Goal: Find specific page/section: Find specific page/section

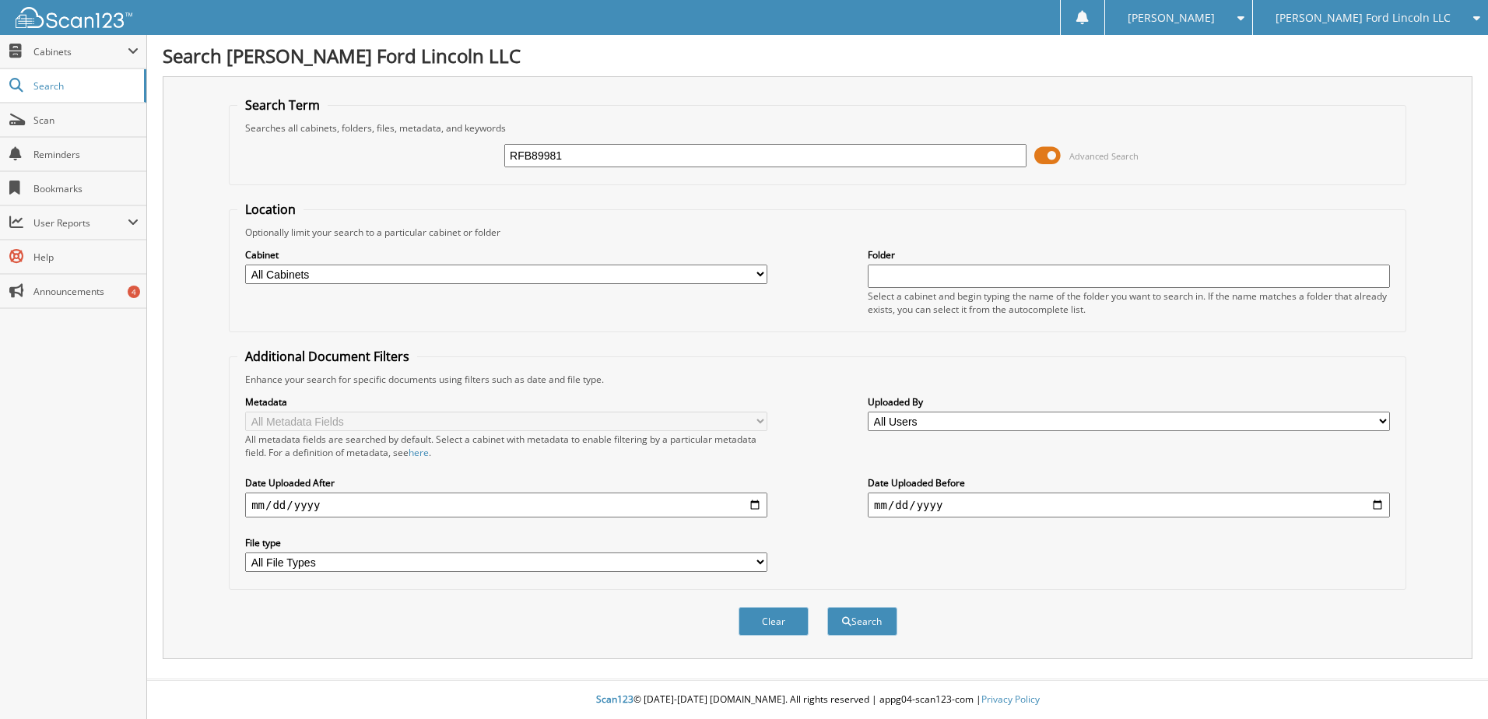
type input "RFB89981"
click at [827, 607] on button "Search" at bounding box center [862, 621] width 70 height 29
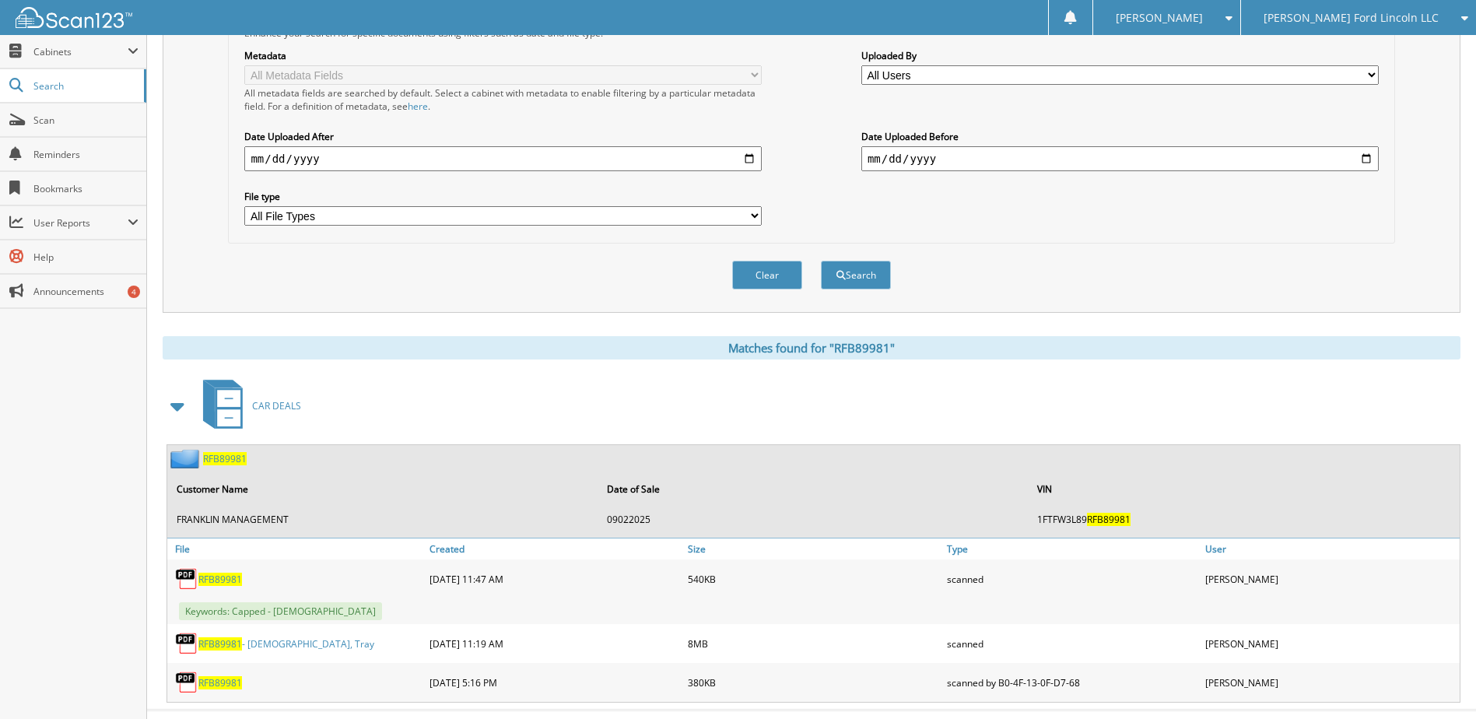
scroll to position [377, 0]
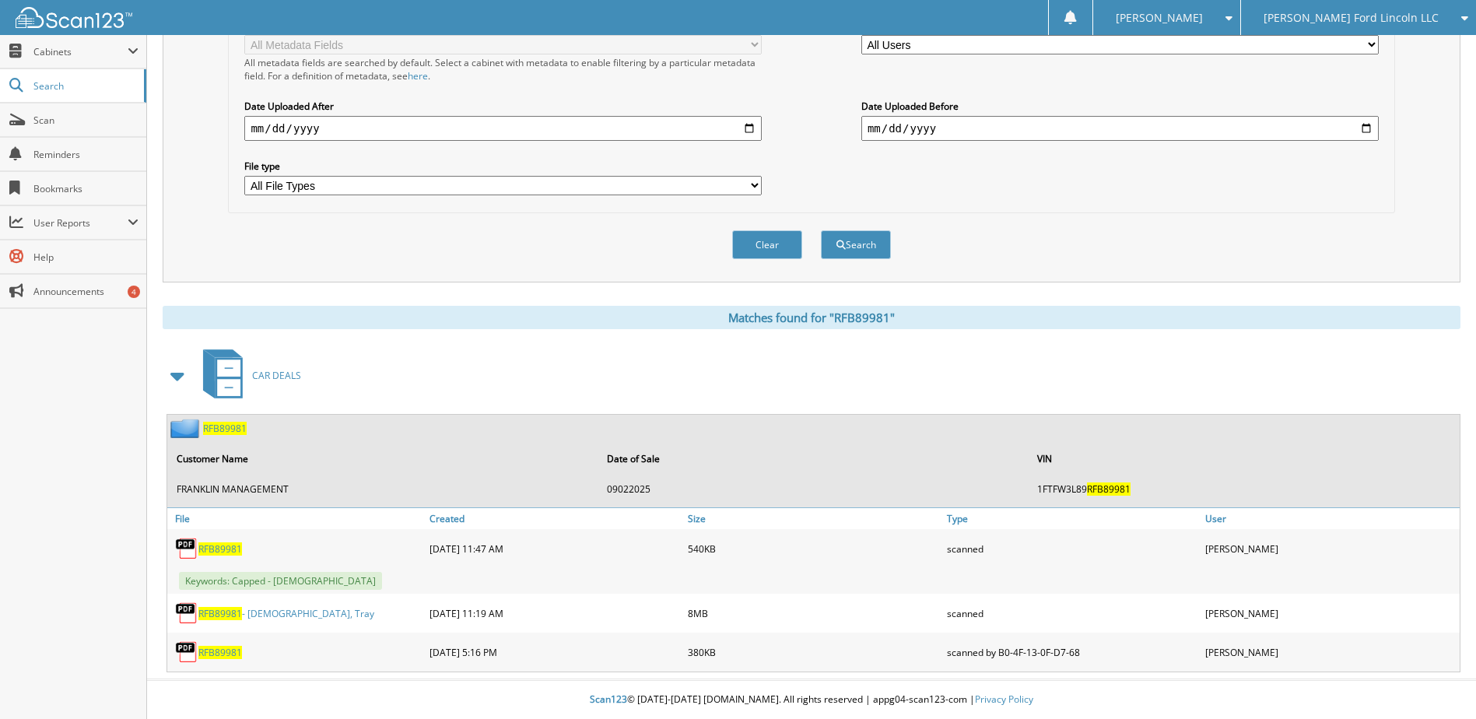
click at [224, 428] on span "RFB89981" at bounding box center [225, 428] width 44 height 13
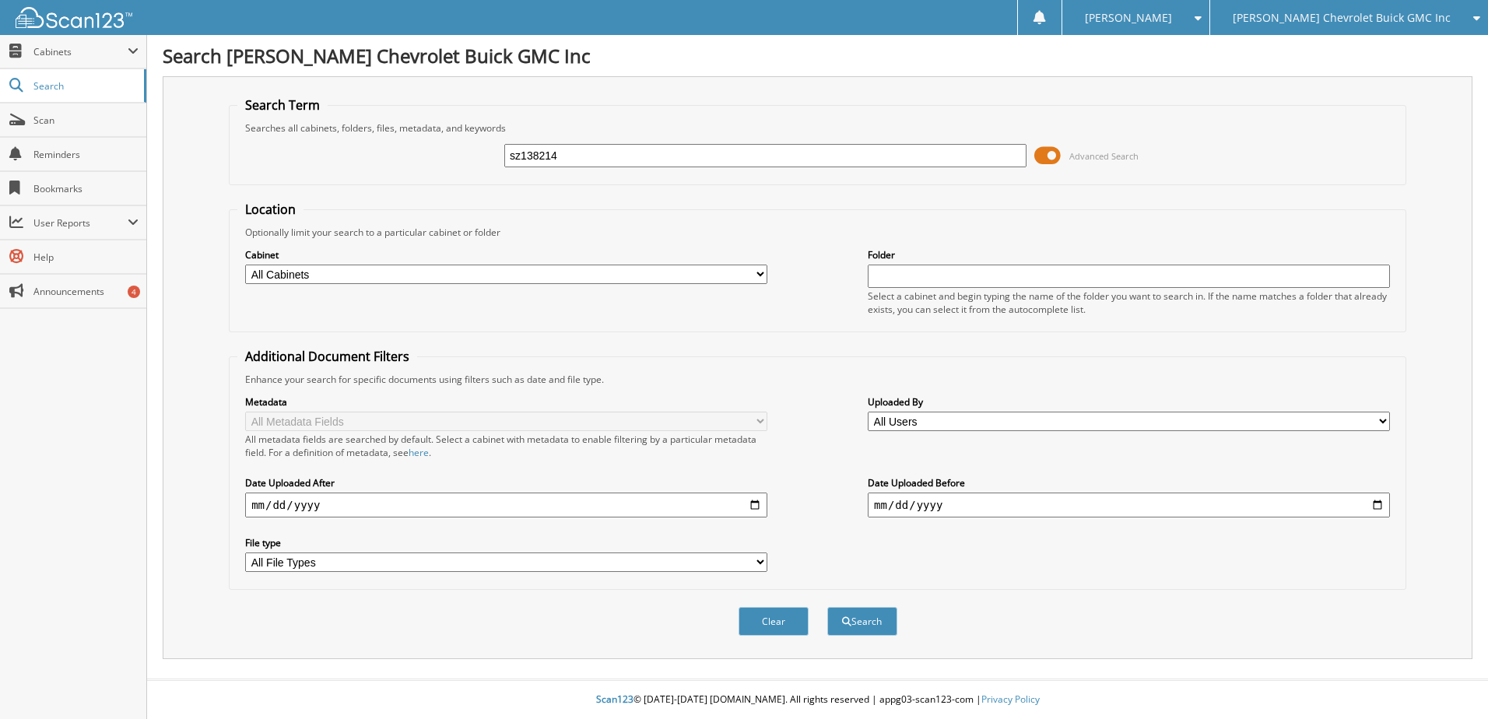
type input "sz138214"
click at [827, 607] on button "Search" at bounding box center [862, 621] width 70 height 29
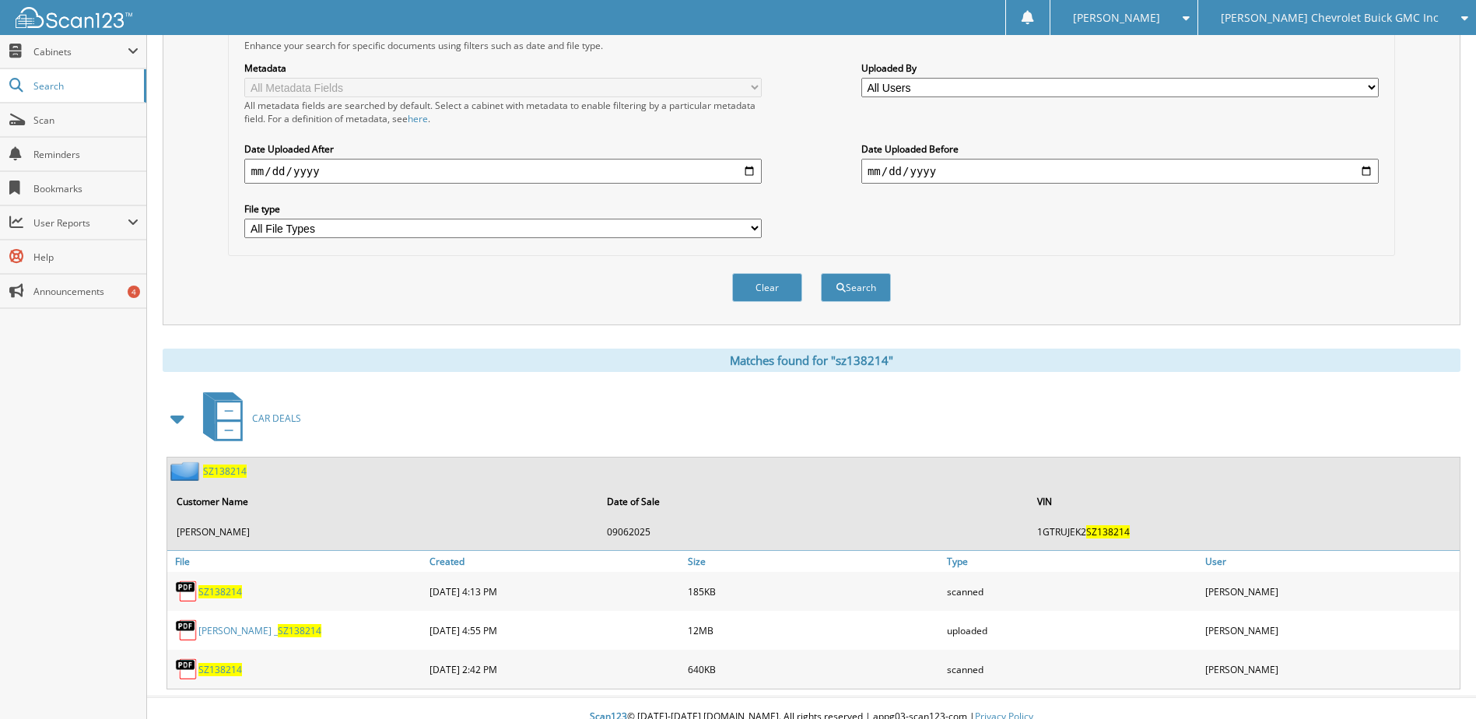
scroll to position [352, 0]
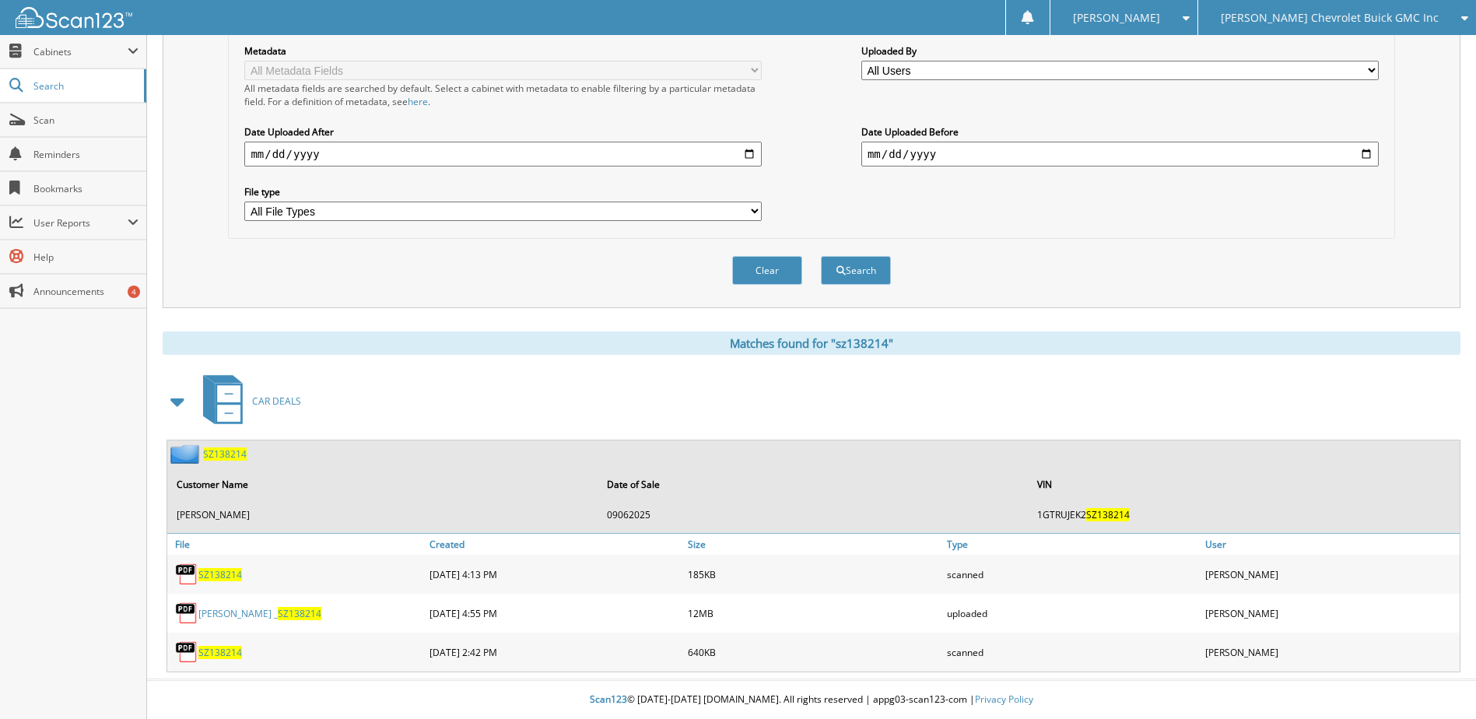
click at [237, 617] on link "clayton crawley _ SZ138214" at bounding box center [259, 613] width 123 height 13
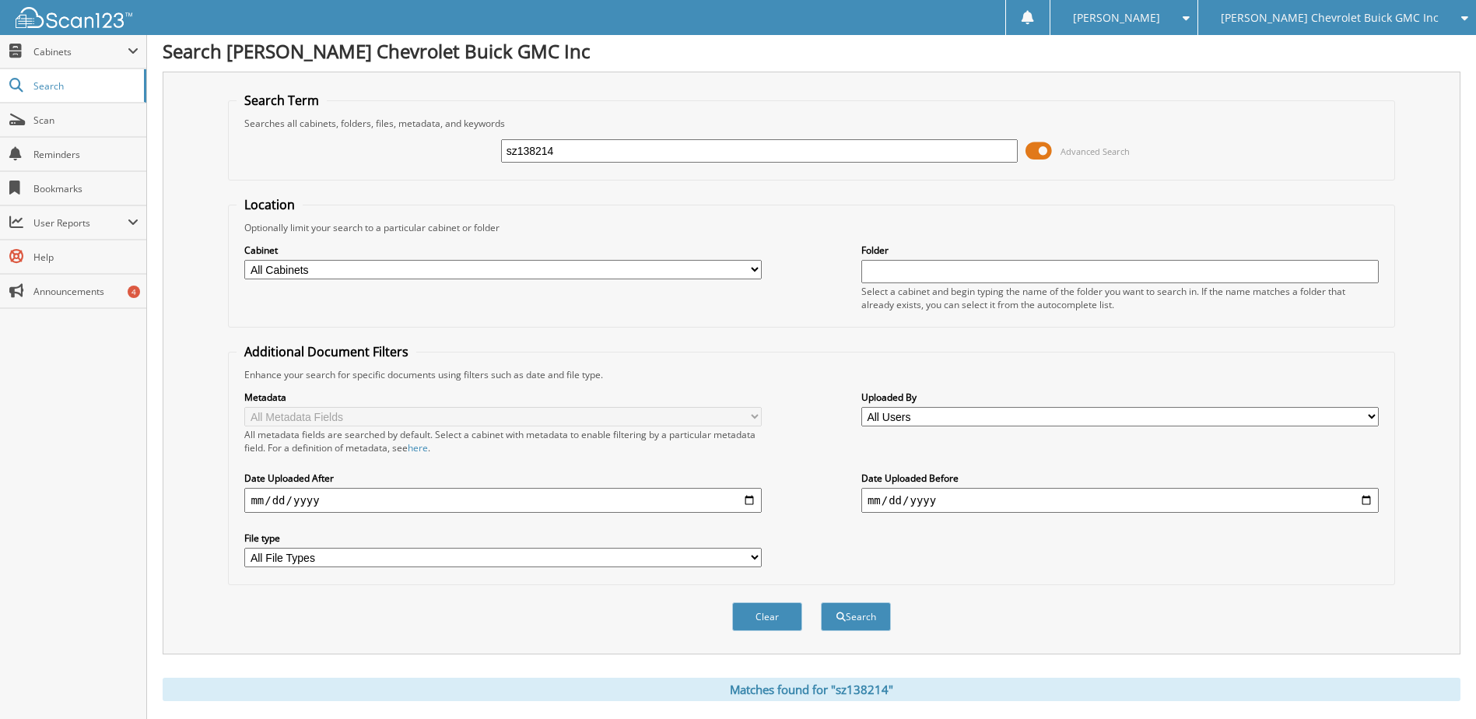
scroll to position [0, 0]
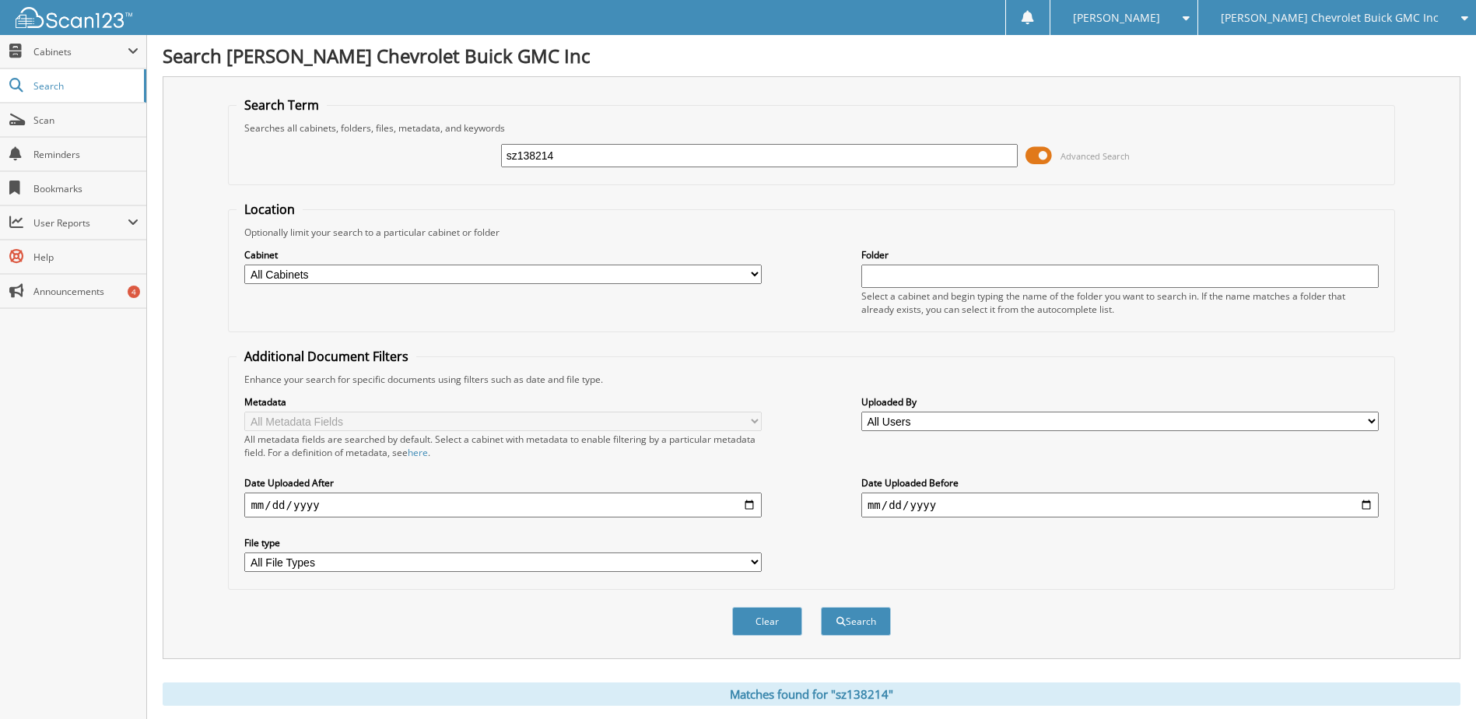
click at [548, 147] on input "sz138214" at bounding box center [759, 155] width 517 height 23
click at [547, 149] on input "sz138214" at bounding box center [759, 155] width 517 height 23
type input "sf209354"
click at [821, 607] on button "Search" at bounding box center [856, 621] width 70 height 29
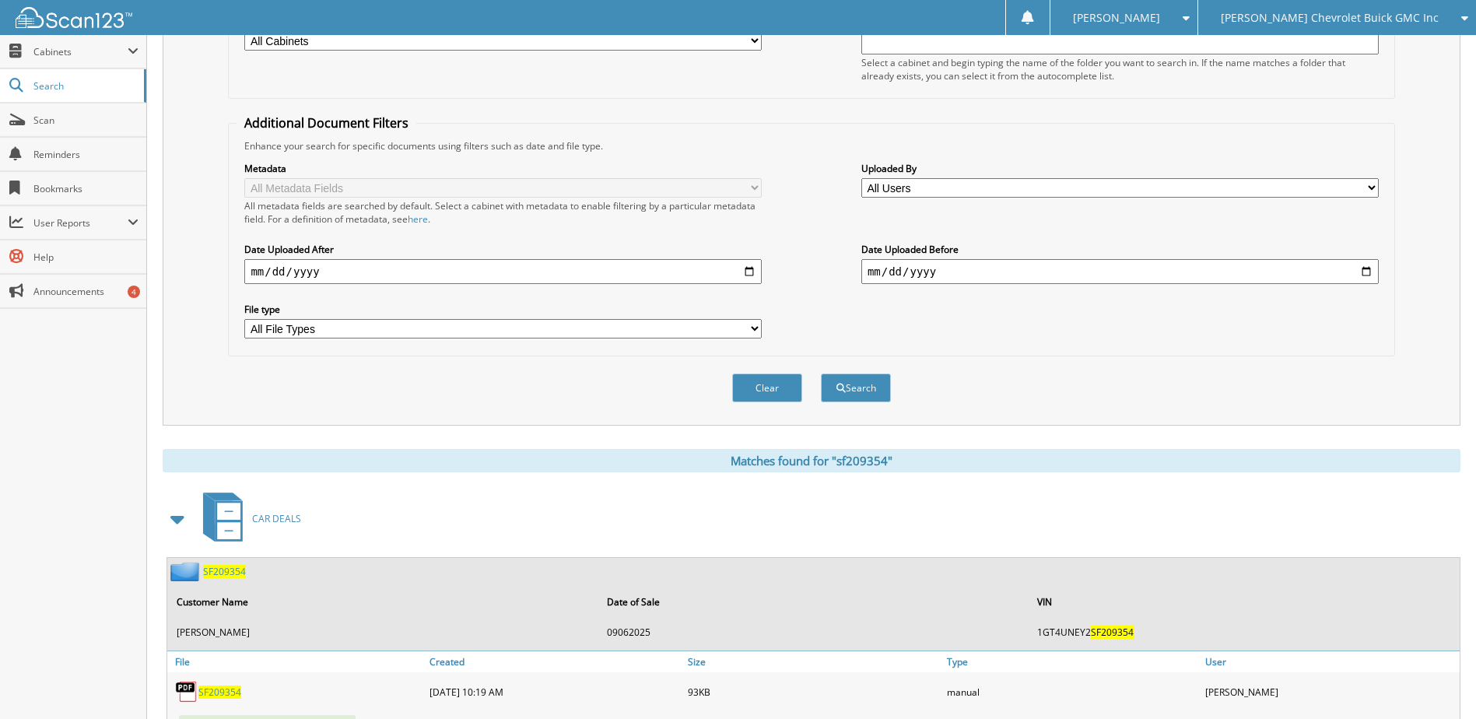
scroll to position [311, 0]
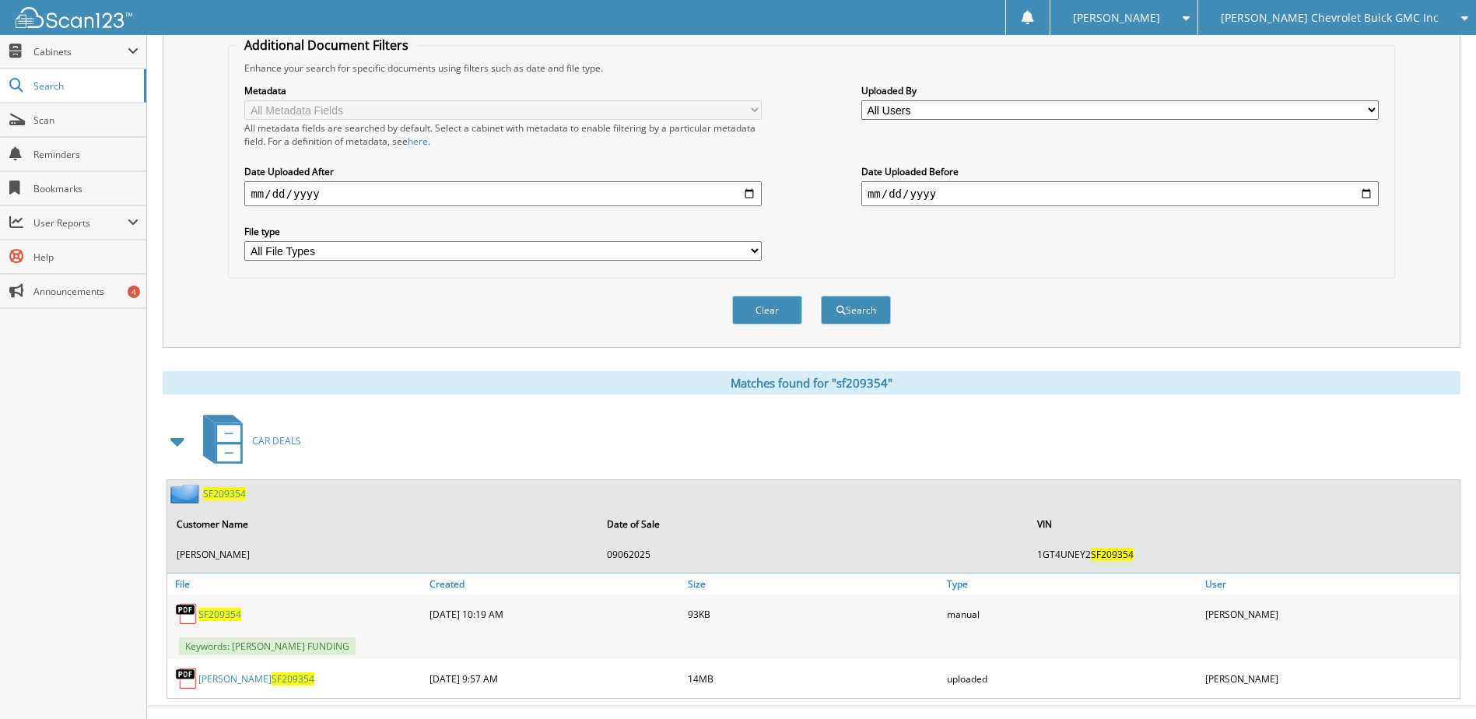
click at [228, 675] on link "[PERSON_NAME] SF209354" at bounding box center [256, 678] width 116 height 13
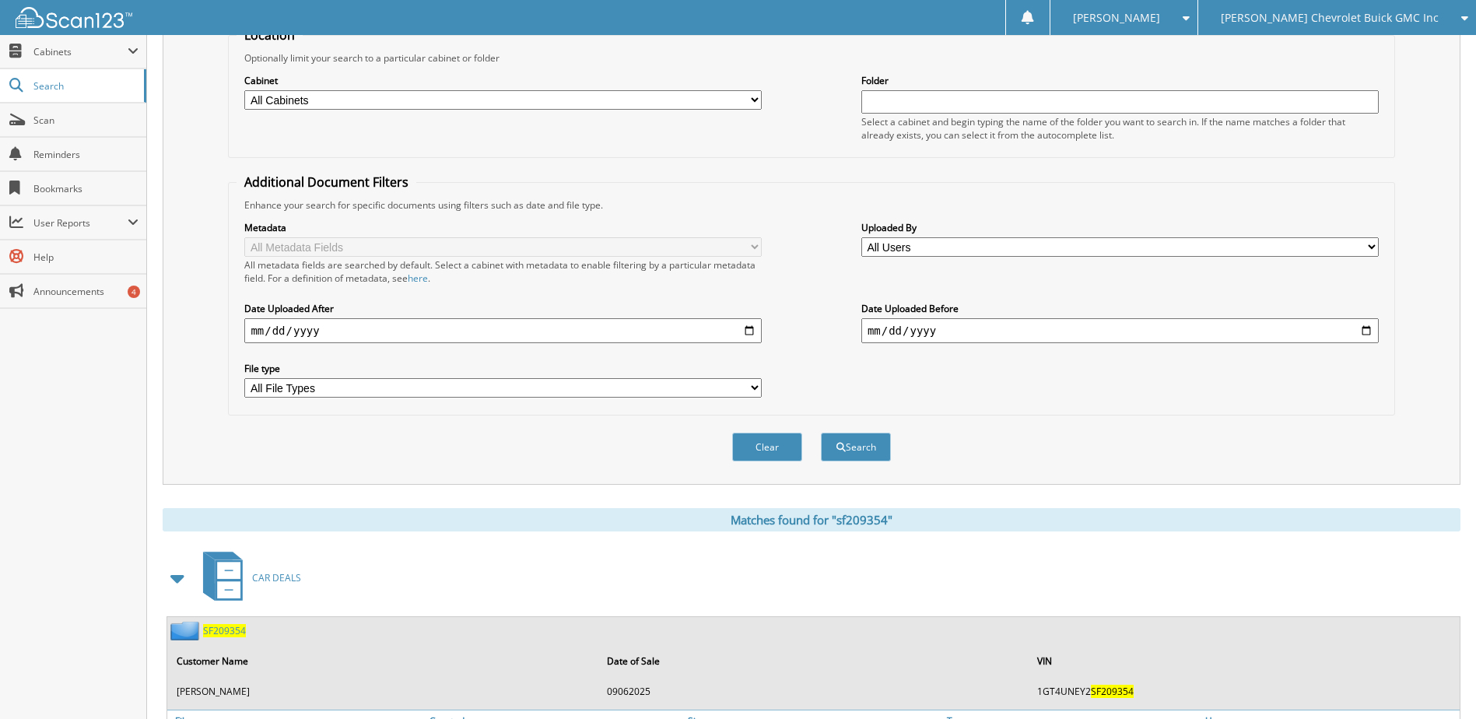
scroll to position [0, 0]
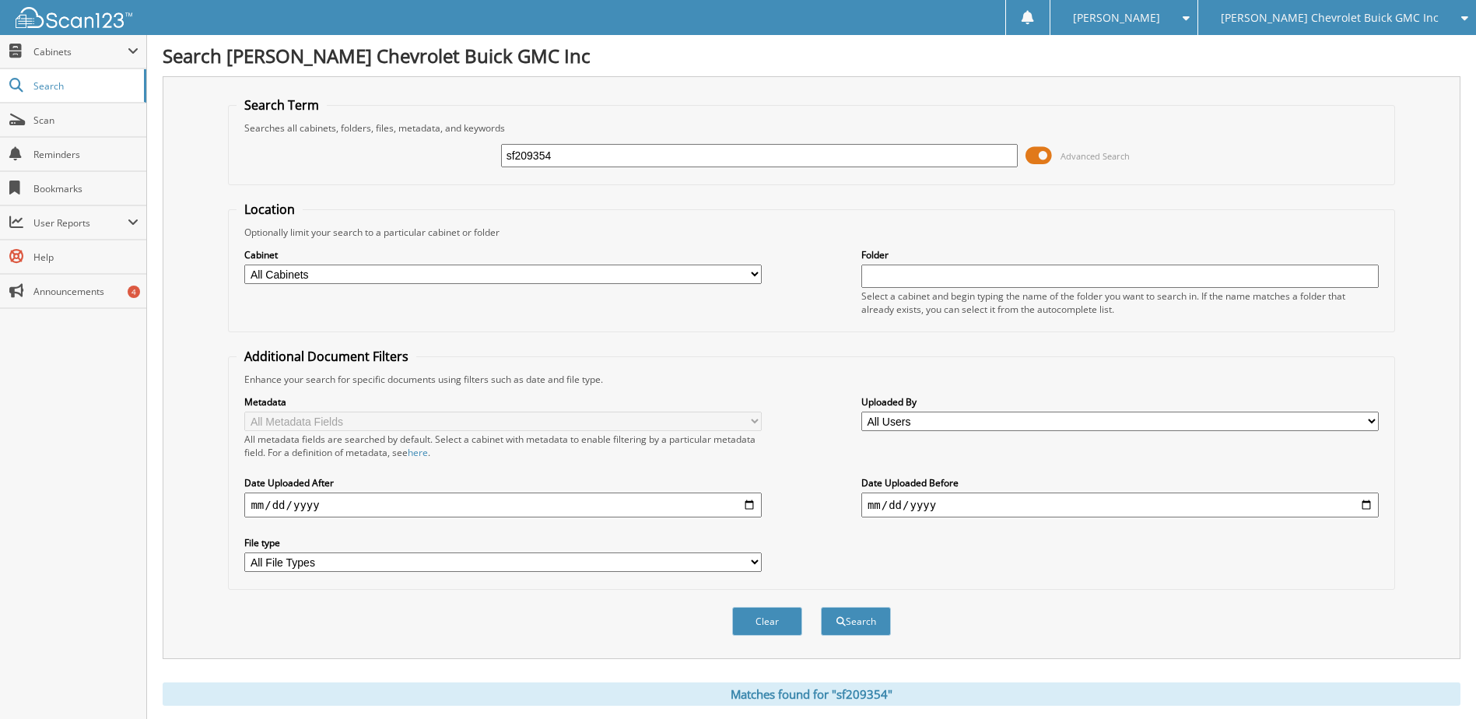
click at [529, 156] on input "sf209354" at bounding box center [759, 155] width 517 height 23
type input "j1297925"
click at [821, 607] on button "Search" at bounding box center [856, 621] width 70 height 29
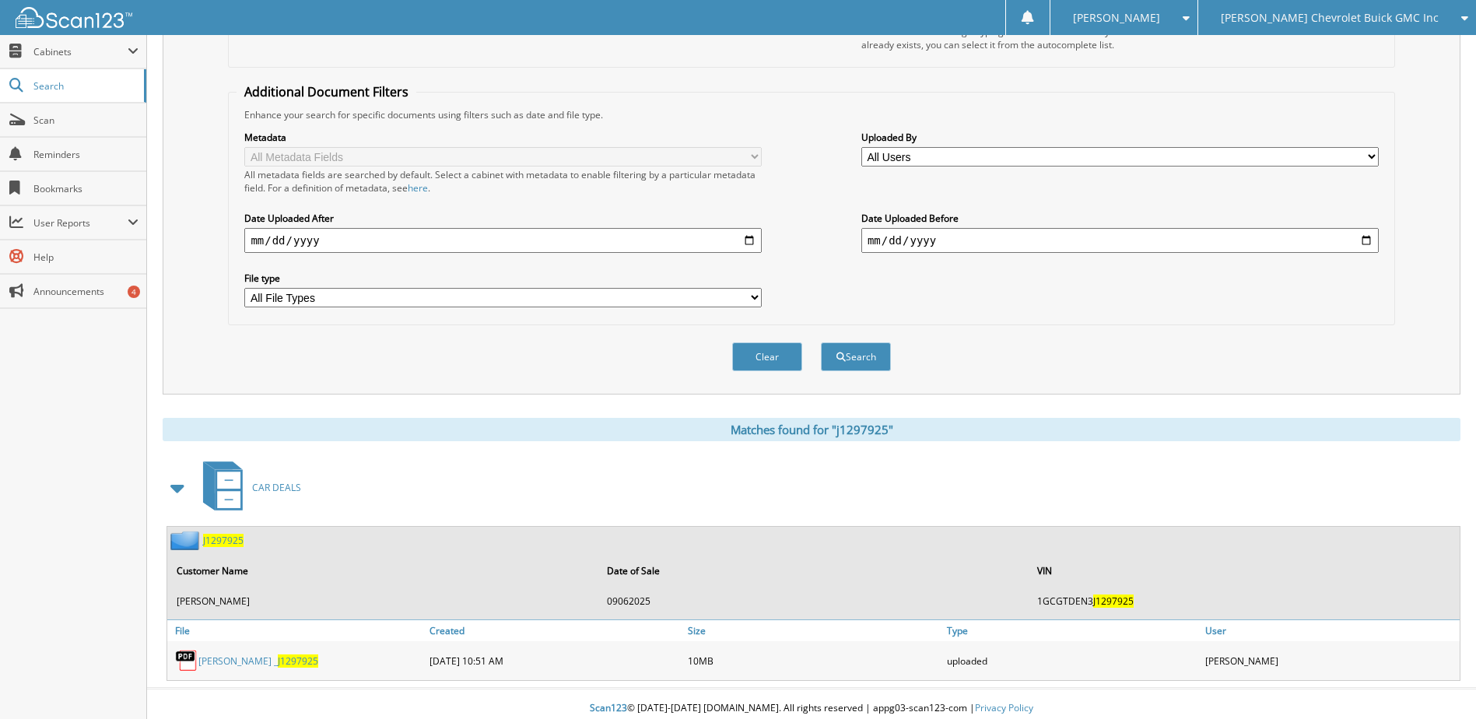
scroll to position [274, 0]
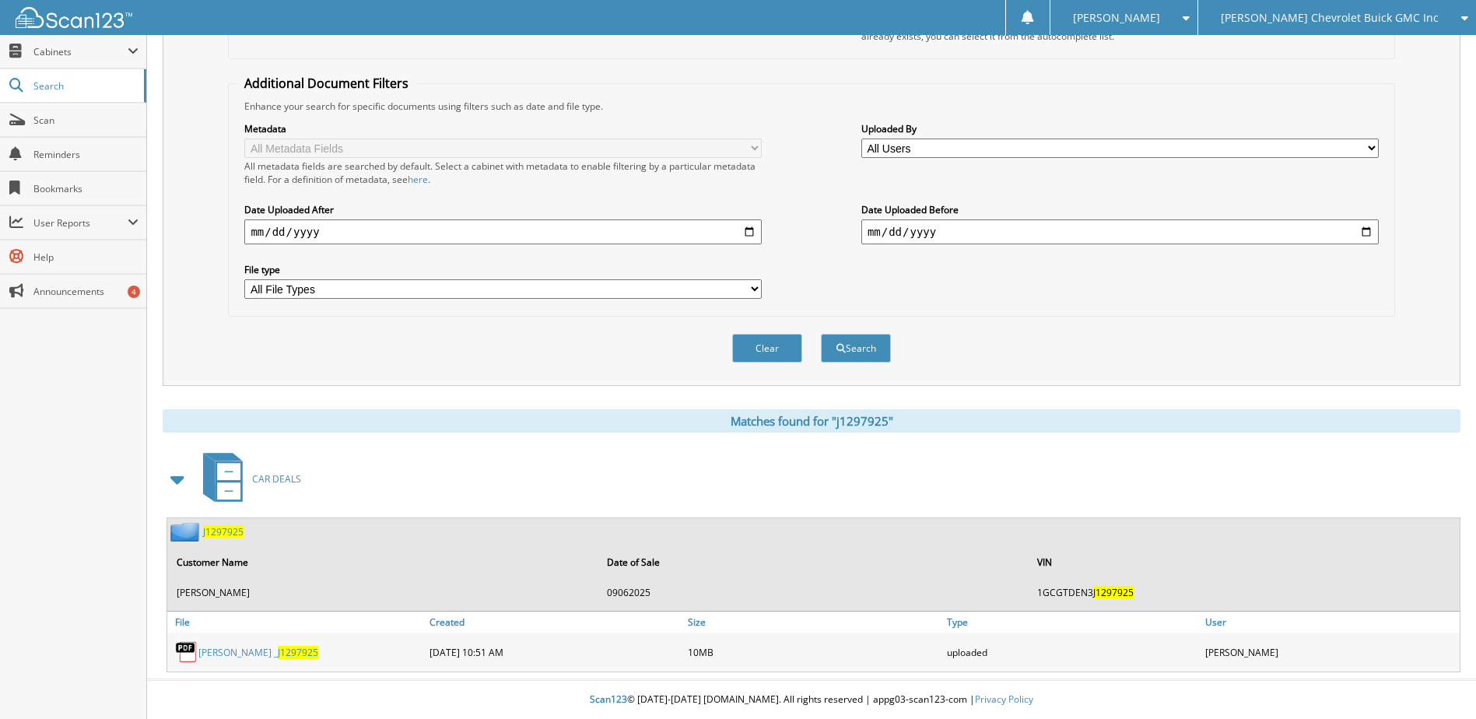
click at [210, 654] on link "danny reynolds _ J1297925" at bounding box center [258, 652] width 120 height 13
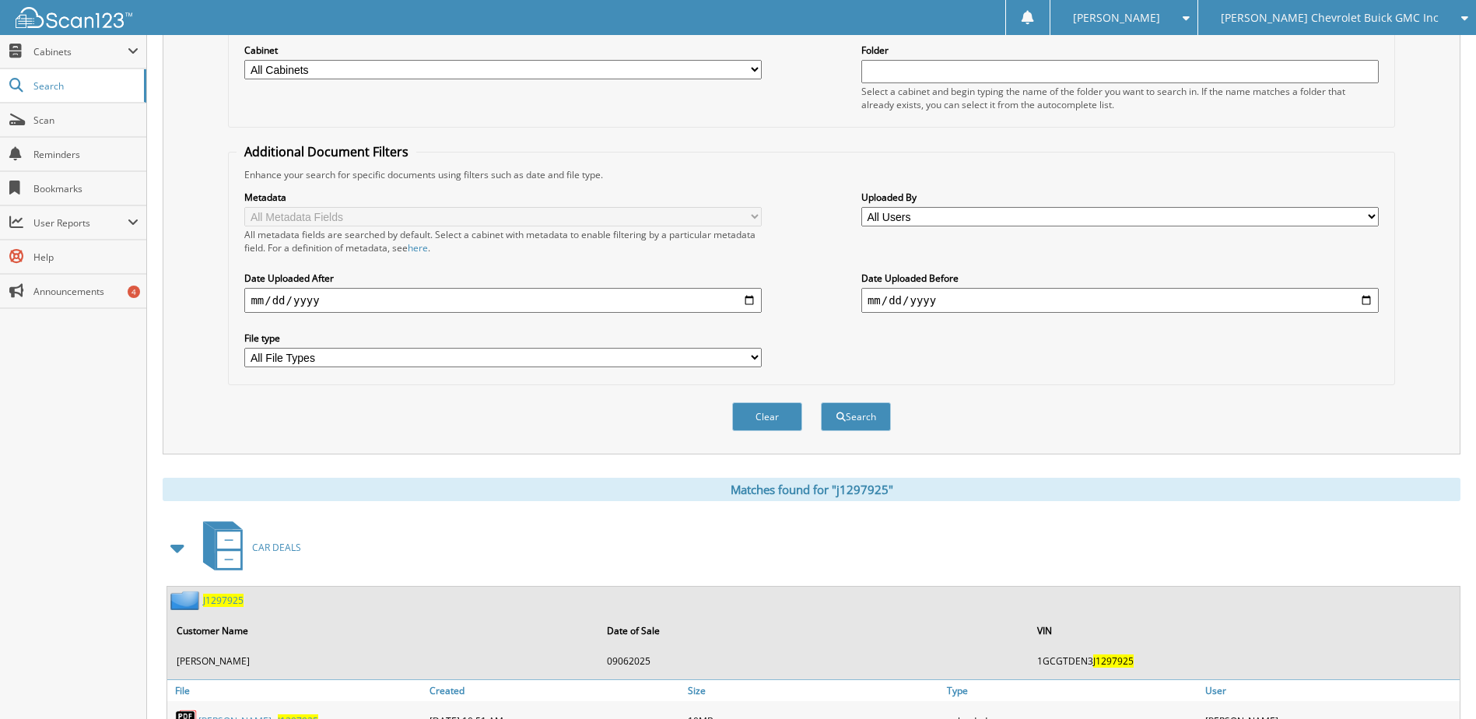
scroll to position [40, 0]
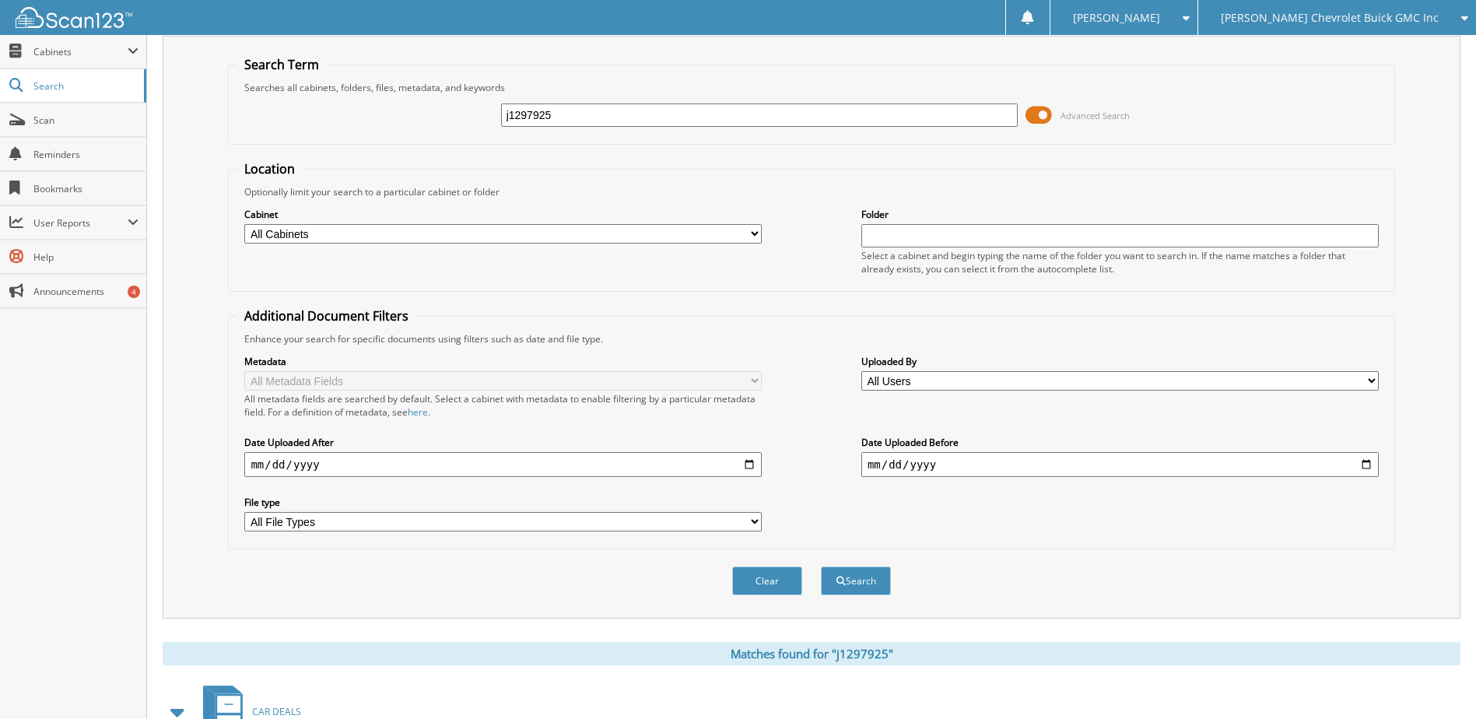
click at [539, 118] on input "j1297925" at bounding box center [759, 114] width 517 height 23
type input "pn424907"
click at [821, 567] on button "Search" at bounding box center [856, 581] width 70 height 29
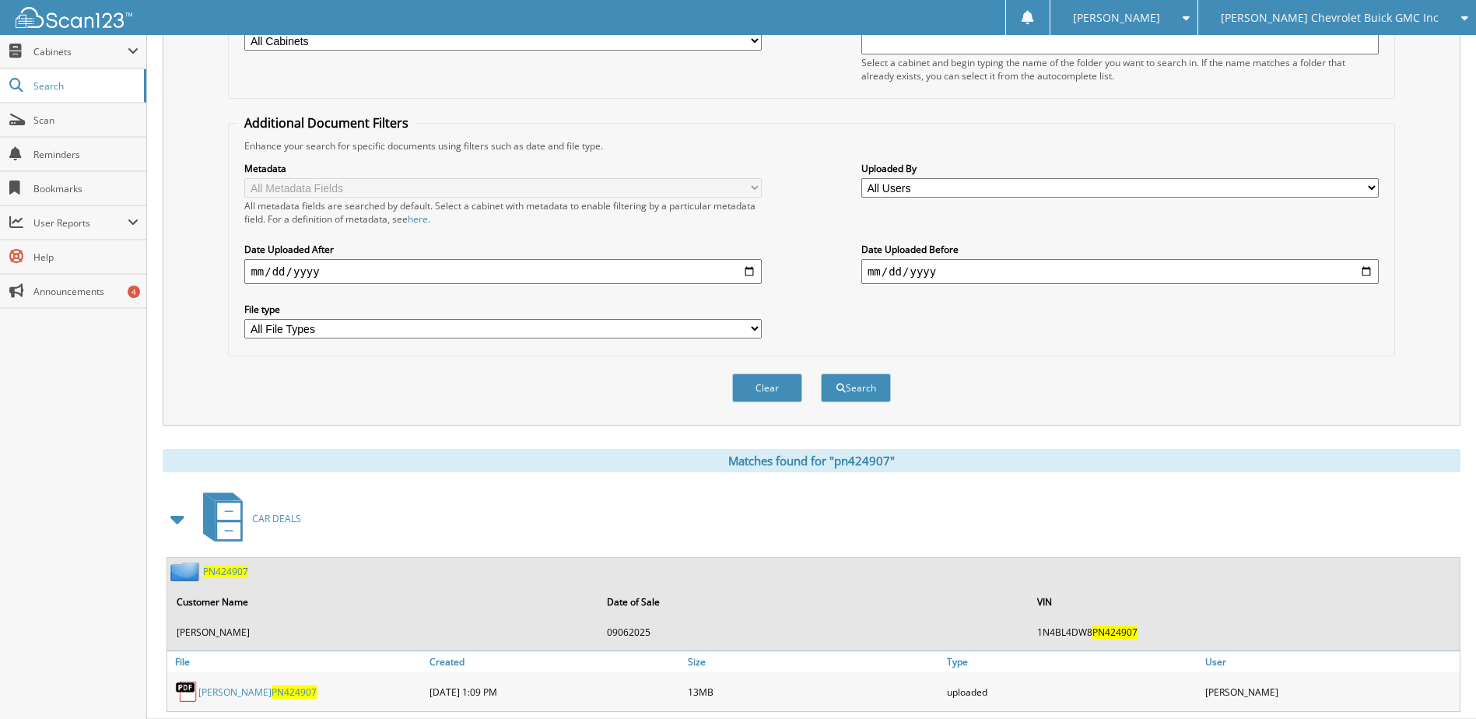
scroll to position [274, 0]
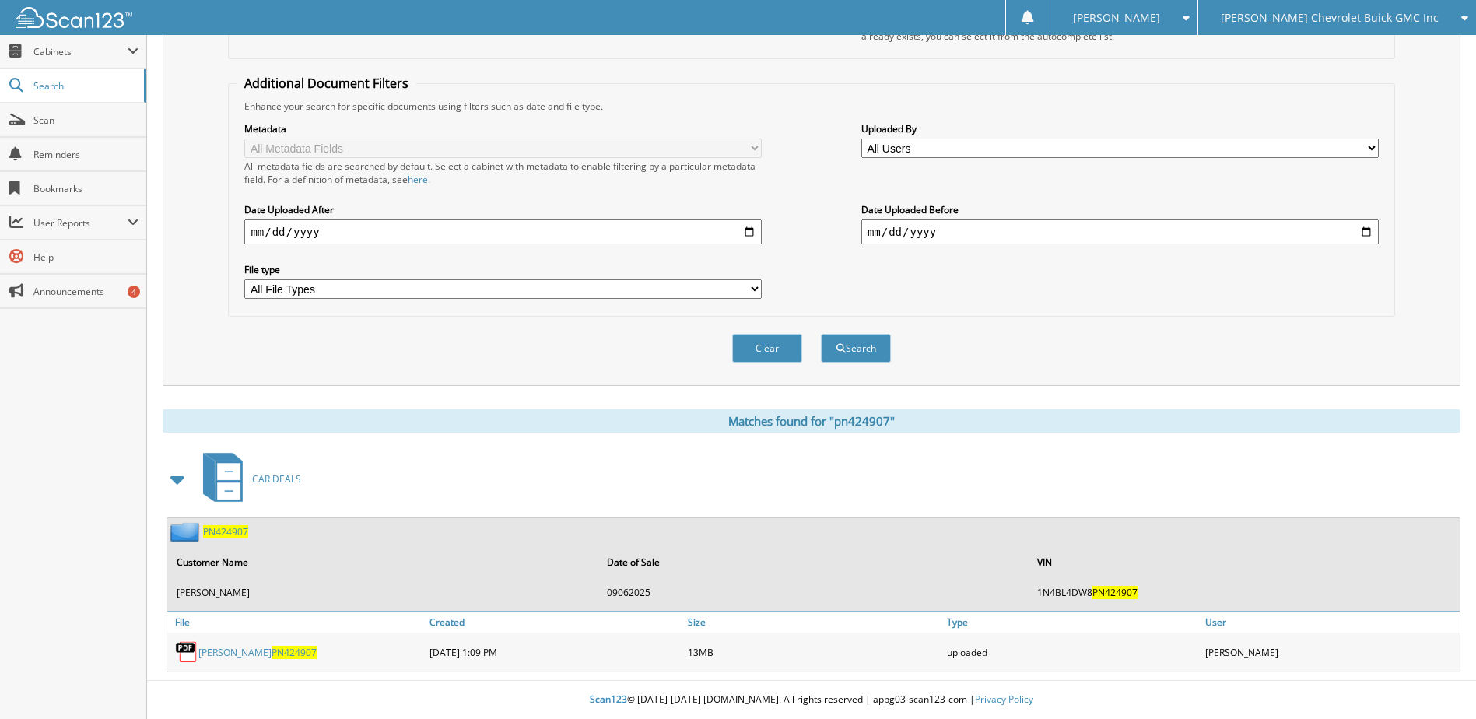
click at [246, 647] on link "Gregory Hensley PN424907" at bounding box center [257, 652] width 118 height 13
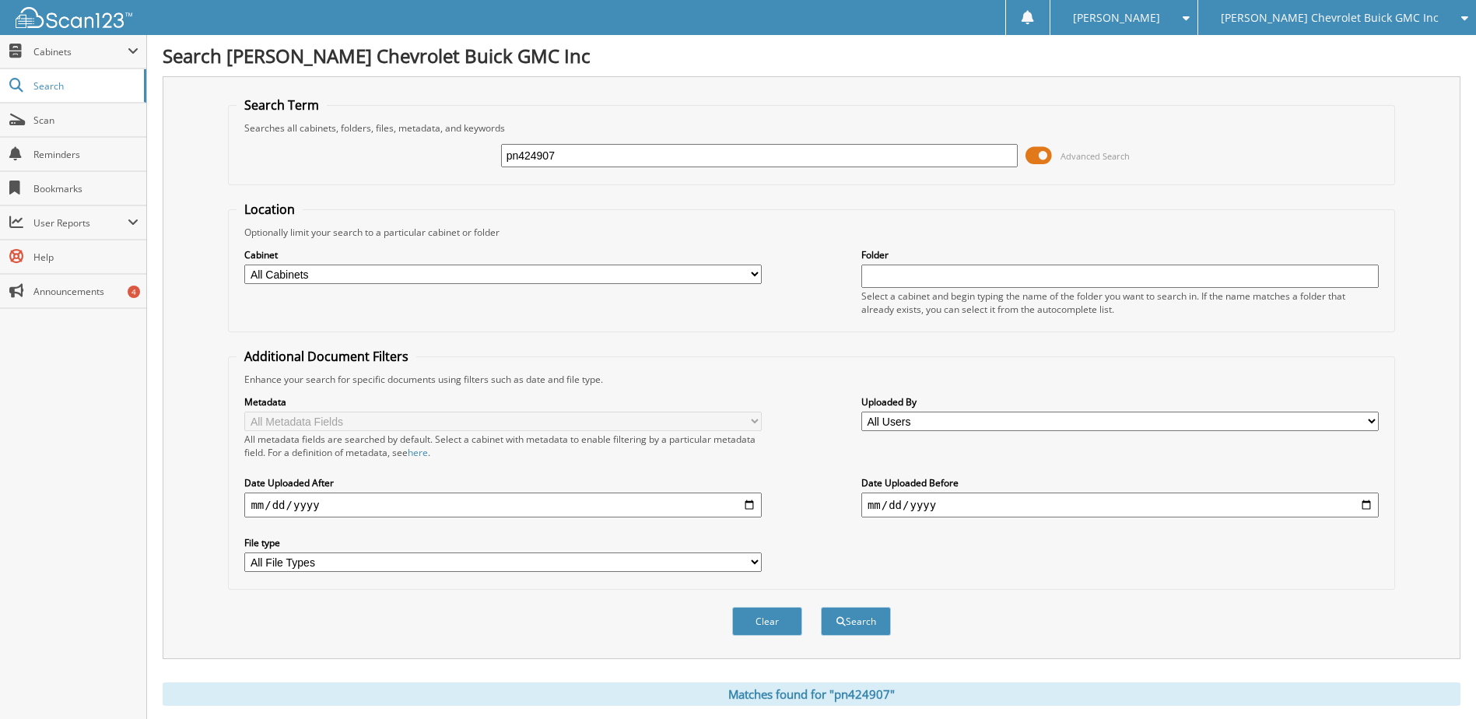
click at [528, 161] on input "pn424907" at bounding box center [759, 155] width 517 height 23
type input "sl265038"
click at [821, 607] on button "Search" at bounding box center [856, 621] width 70 height 29
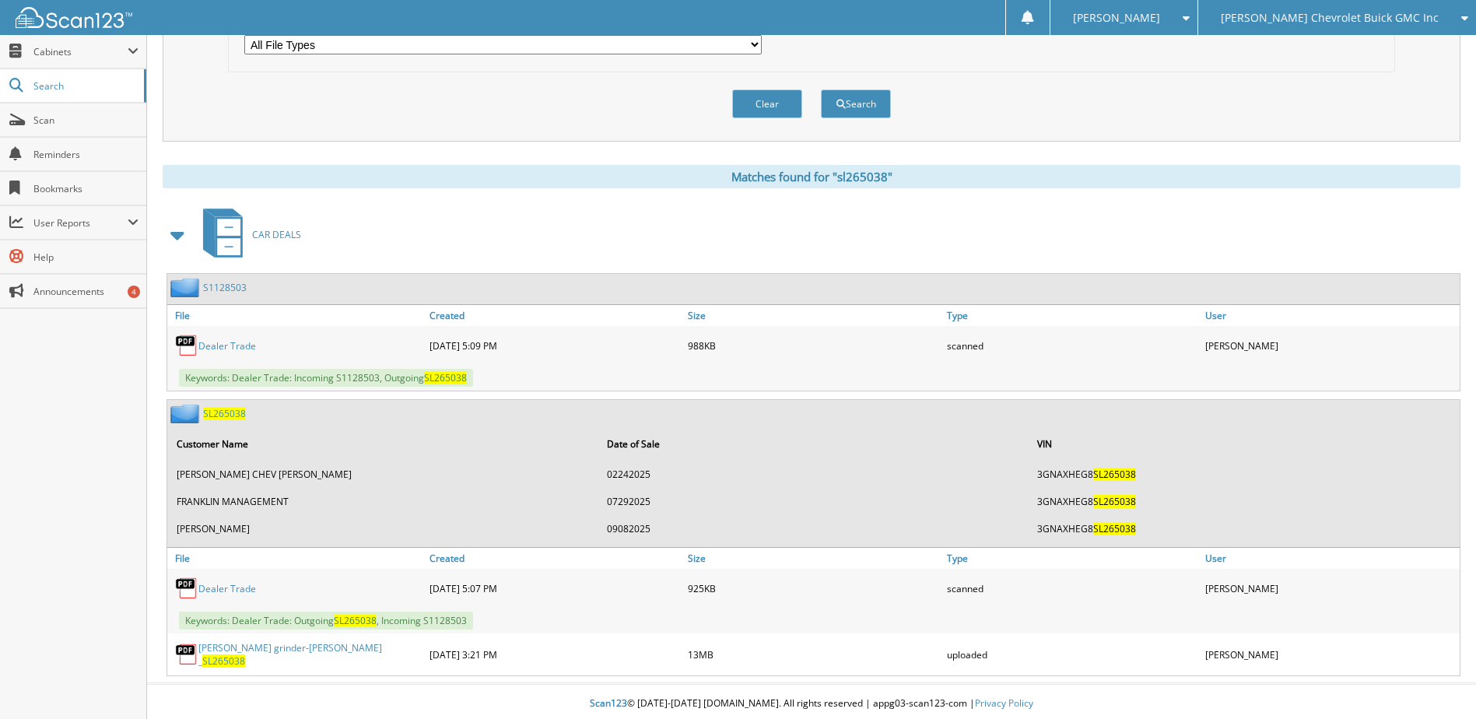
scroll to position [519, 0]
click at [234, 649] on link "[PERSON_NAME] grinder-[PERSON_NAME] _ SL265038" at bounding box center [309, 653] width 223 height 26
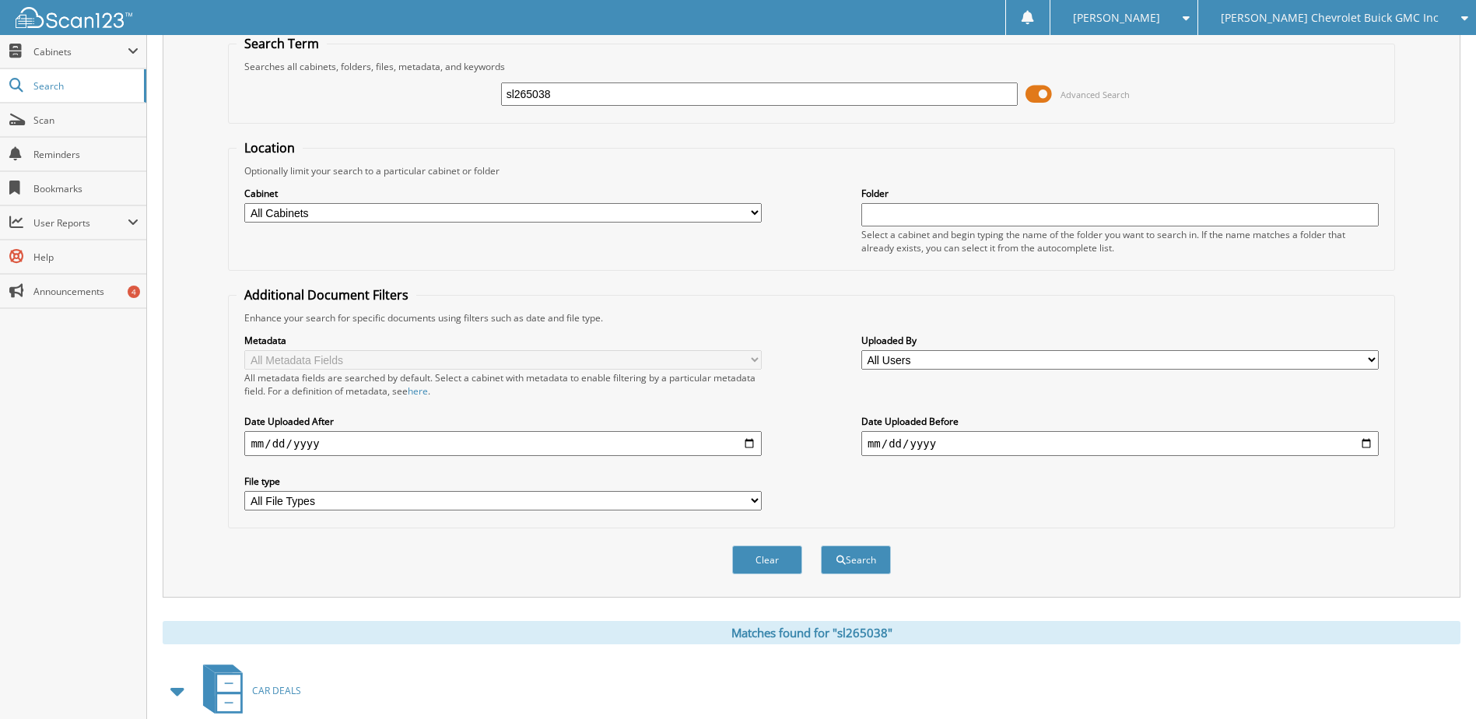
scroll to position [52, 0]
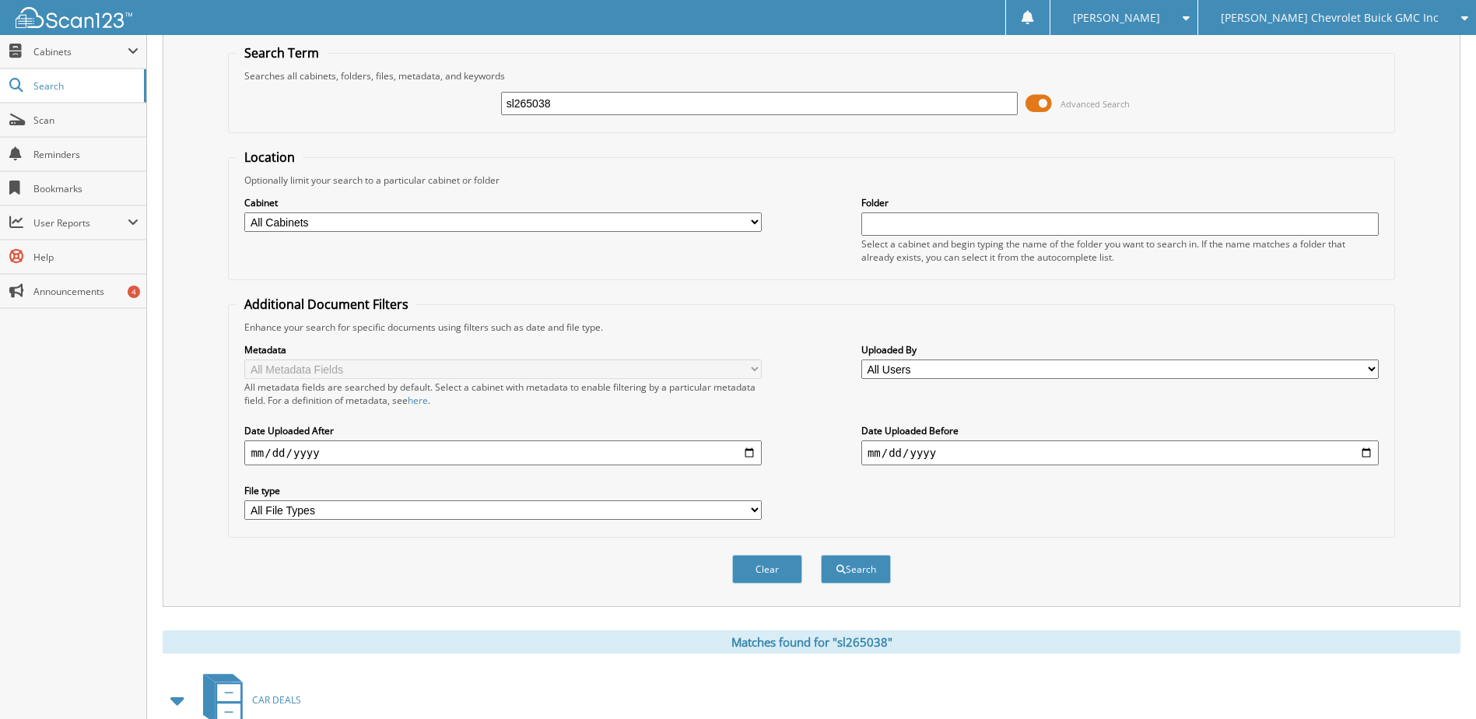
click at [549, 109] on input "sl265038" at bounding box center [759, 103] width 517 height 23
type input "kg665786"
click at [821, 555] on button "Search" at bounding box center [856, 569] width 70 height 29
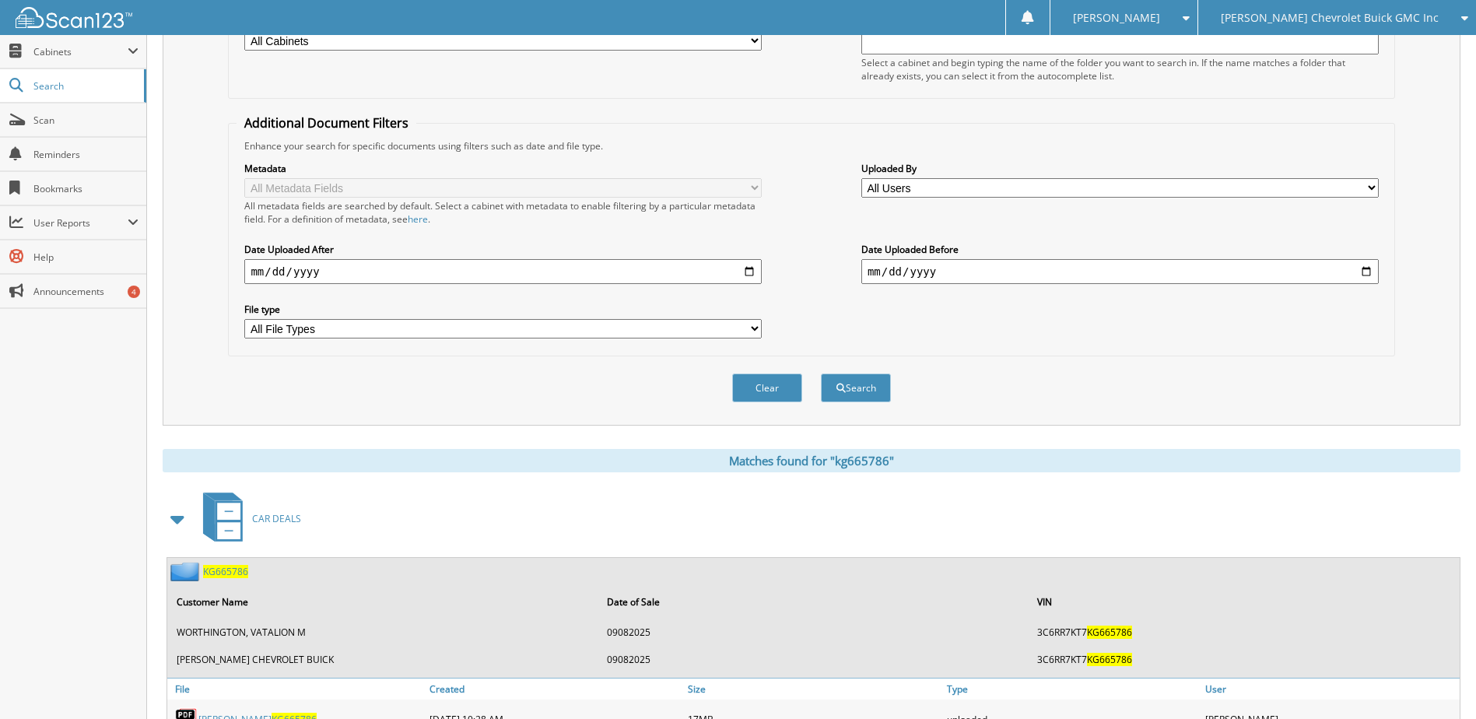
scroll to position [301, 0]
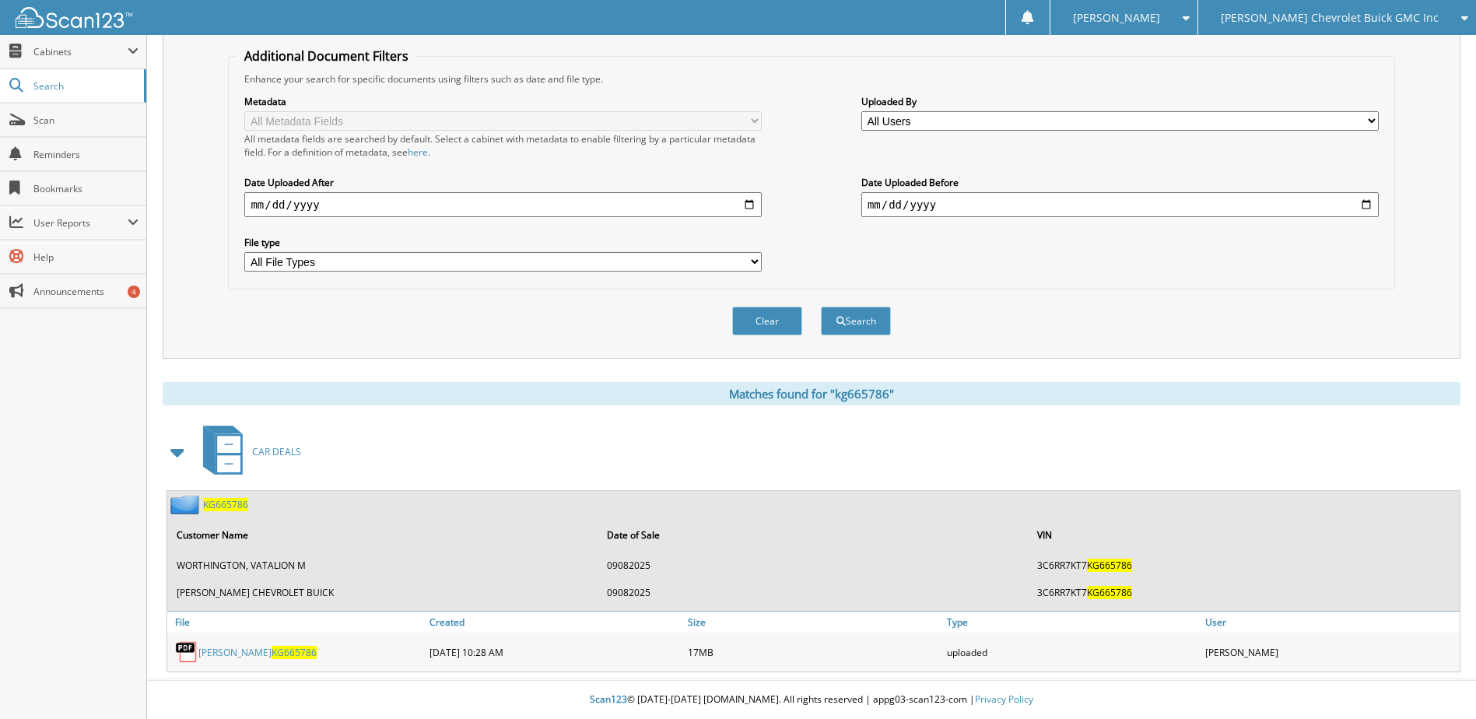
click at [239, 655] on link "Vatalion Worthington KG665786" at bounding box center [257, 652] width 118 height 13
click at [33, 114] on link "Scan" at bounding box center [73, 119] width 146 height 33
